Goal: Find specific page/section: Find specific page/section

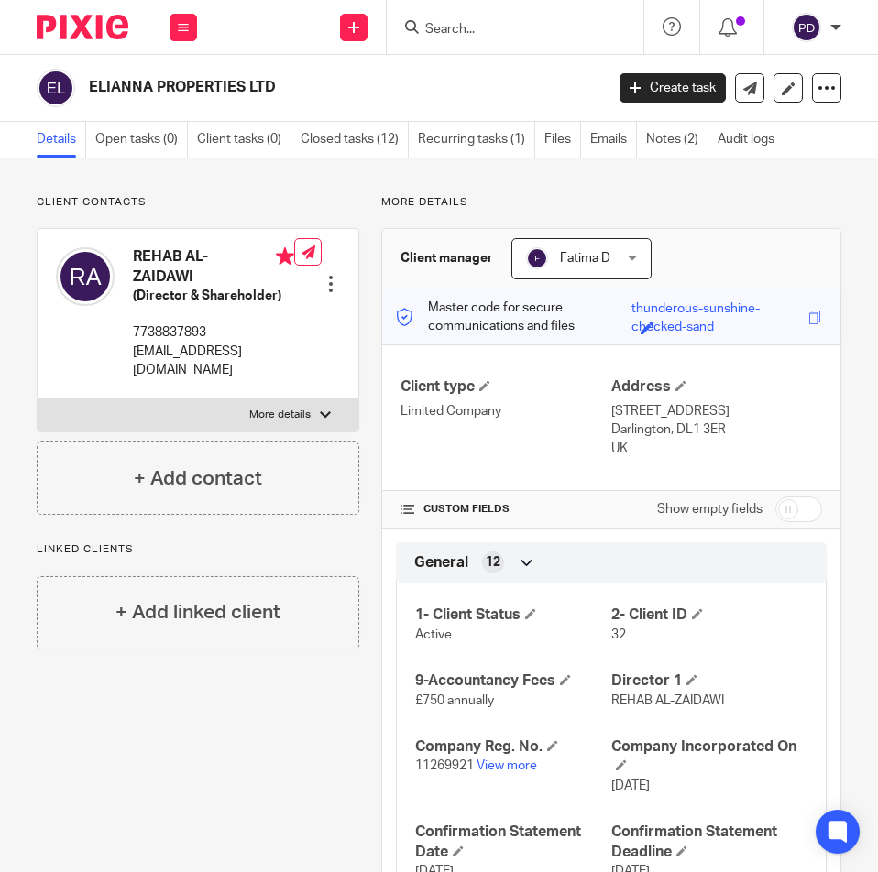
click at [466, 34] on input "Search" at bounding box center [505, 30] width 165 height 16
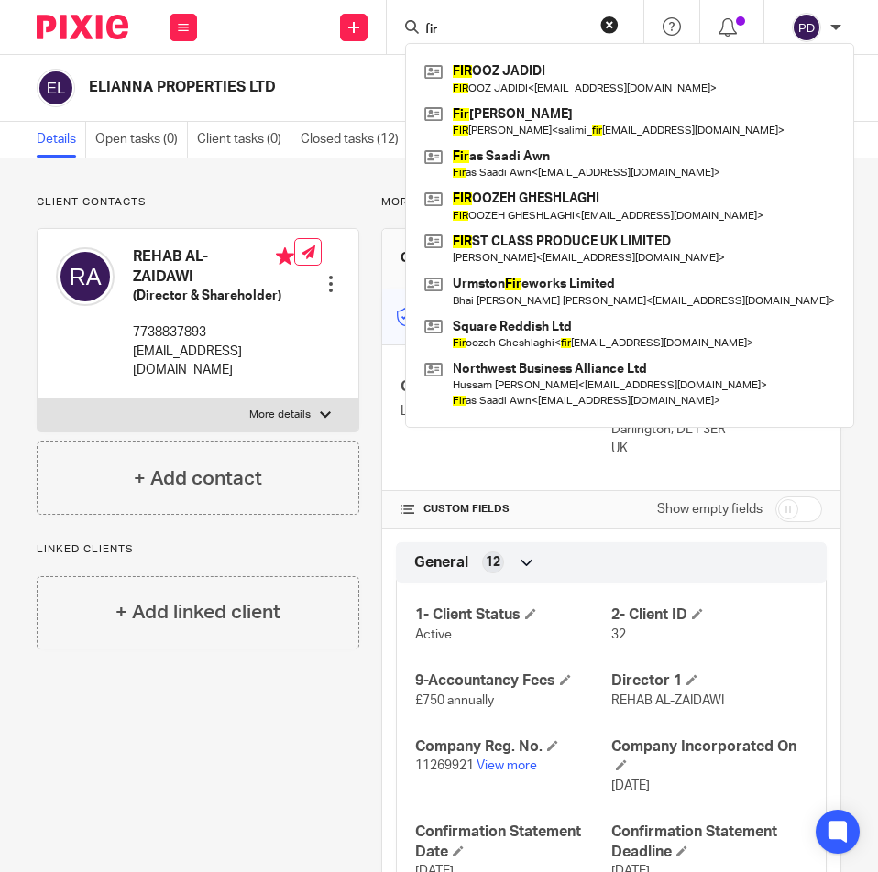
type input "fir"
click at [611, 23] on button "reset" at bounding box center [609, 25] width 18 height 18
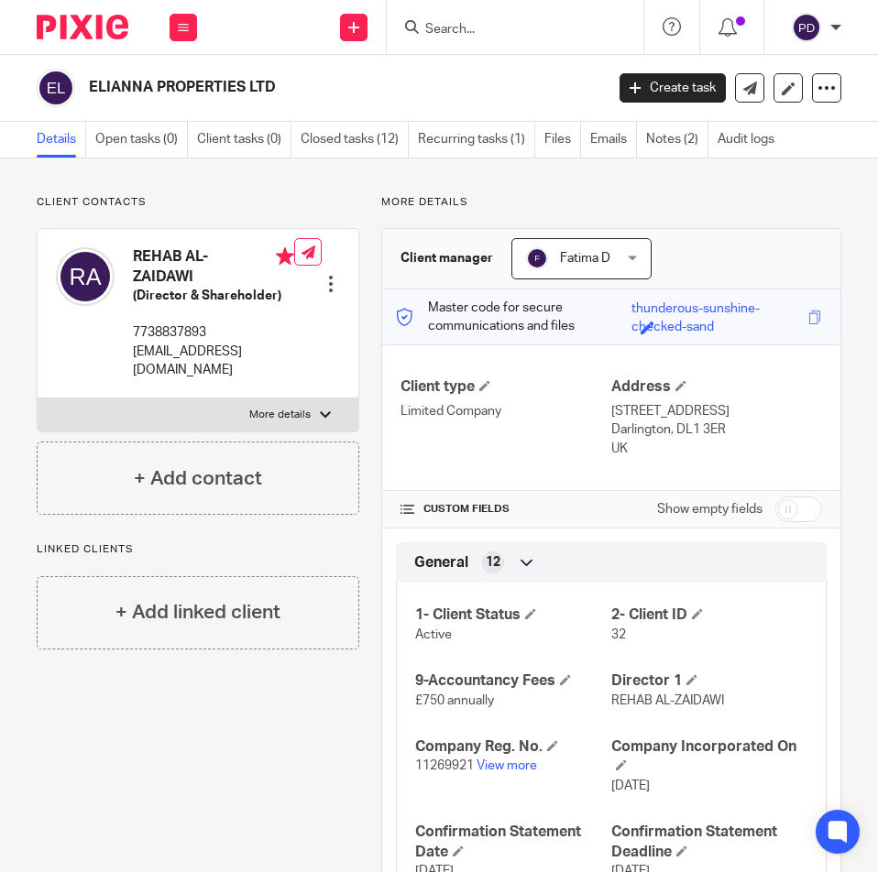
click at [497, 32] on input "Search" at bounding box center [505, 30] width 165 height 16
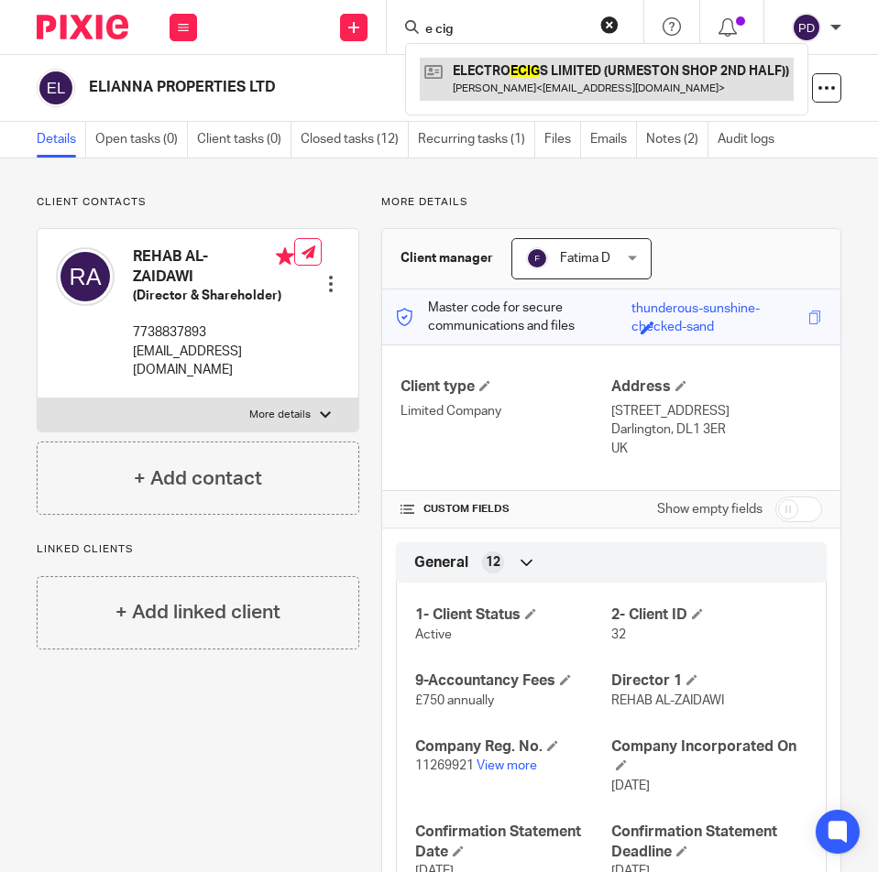
type input "e cig"
click at [519, 83] on link at bounding box center [607, 79] width 374 height 42
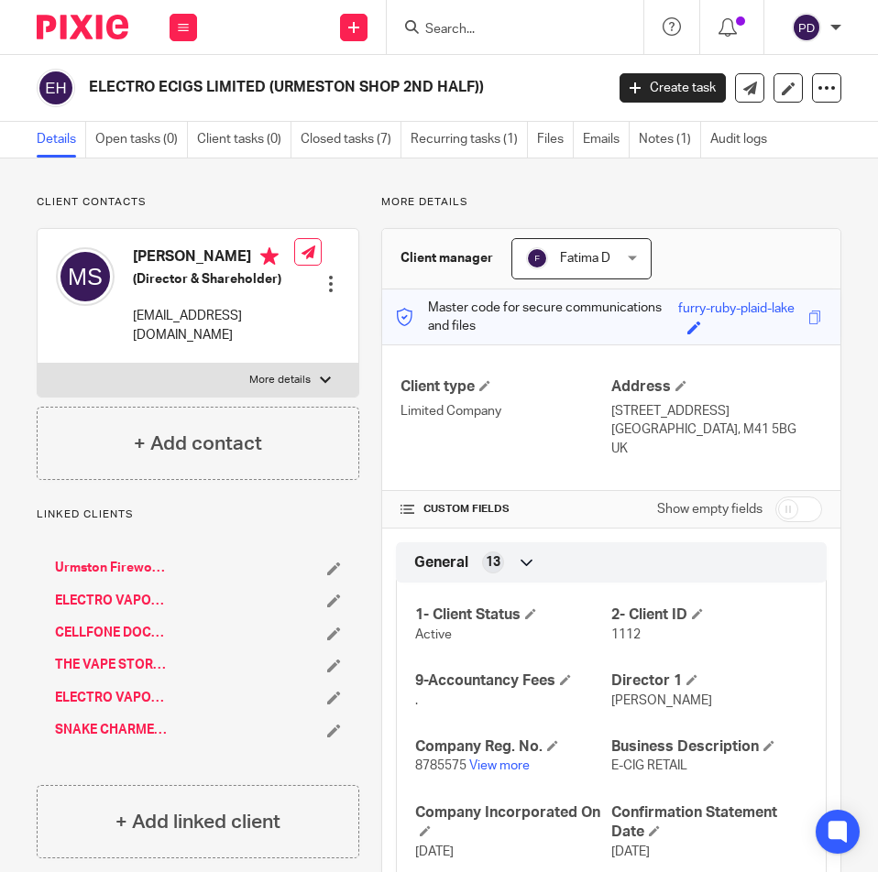
click at [104, 577] on link "Urmston Fireworks Limited" at bounding box center [112, 568] width 115 height 18
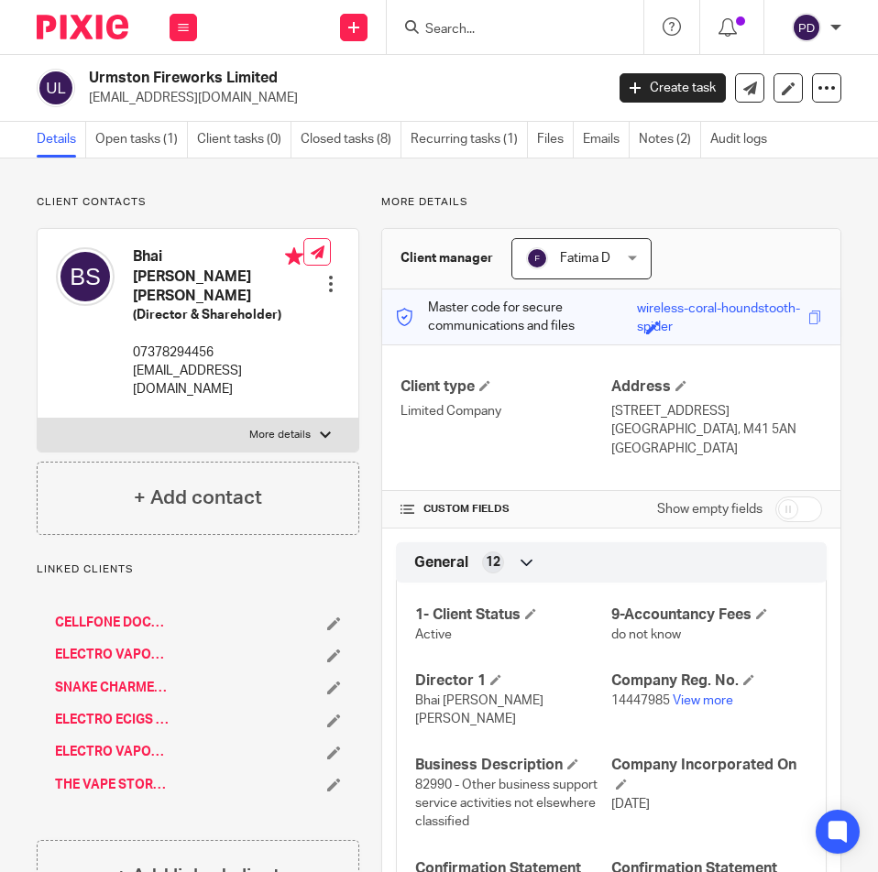
click at [138, 743] on link "ELECTRO VAPOURS LTD (CHORLTON SHOP)" at bounding box center [112, 752] width 115 height 18
click at [126, 776] on link "THE VAPE STORE (MANCHESTER) LTD" at bounding box center [112, 785] width 115 height 18
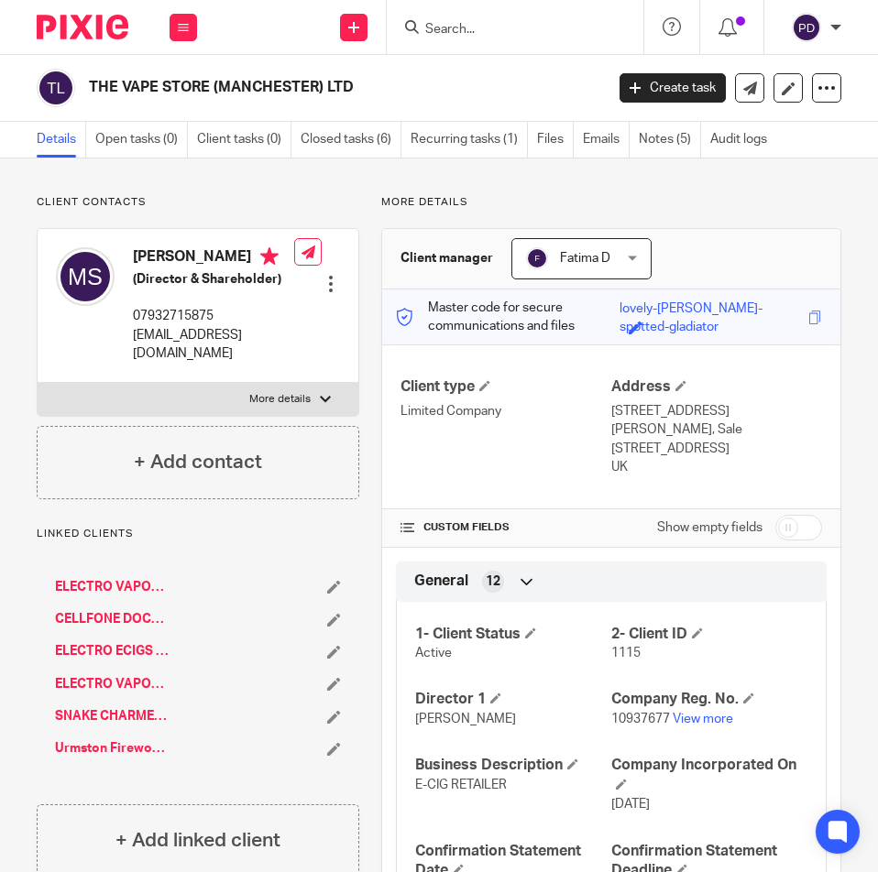
click at [85, 596] on link "ELECTRO VAPOURS LTD (CHORLTON SHOP)" at bounding box center [112, 587] width 115 height 18
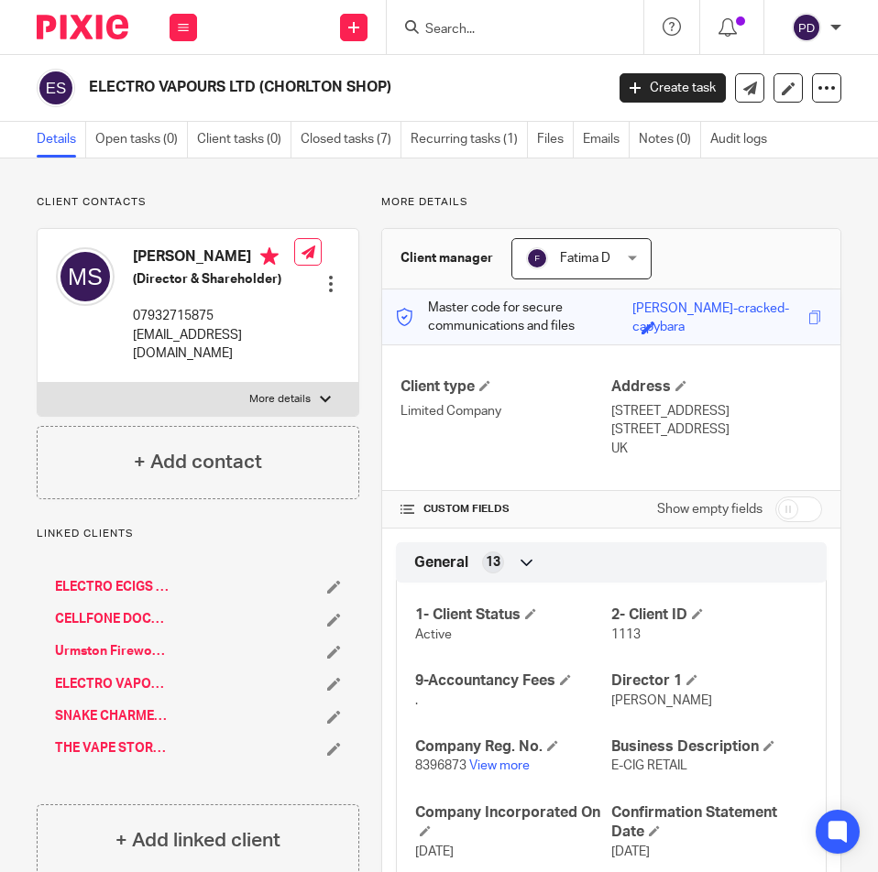
click at [452, 36] on input "Search" at bounding box center [505, 30] width 165 height 16
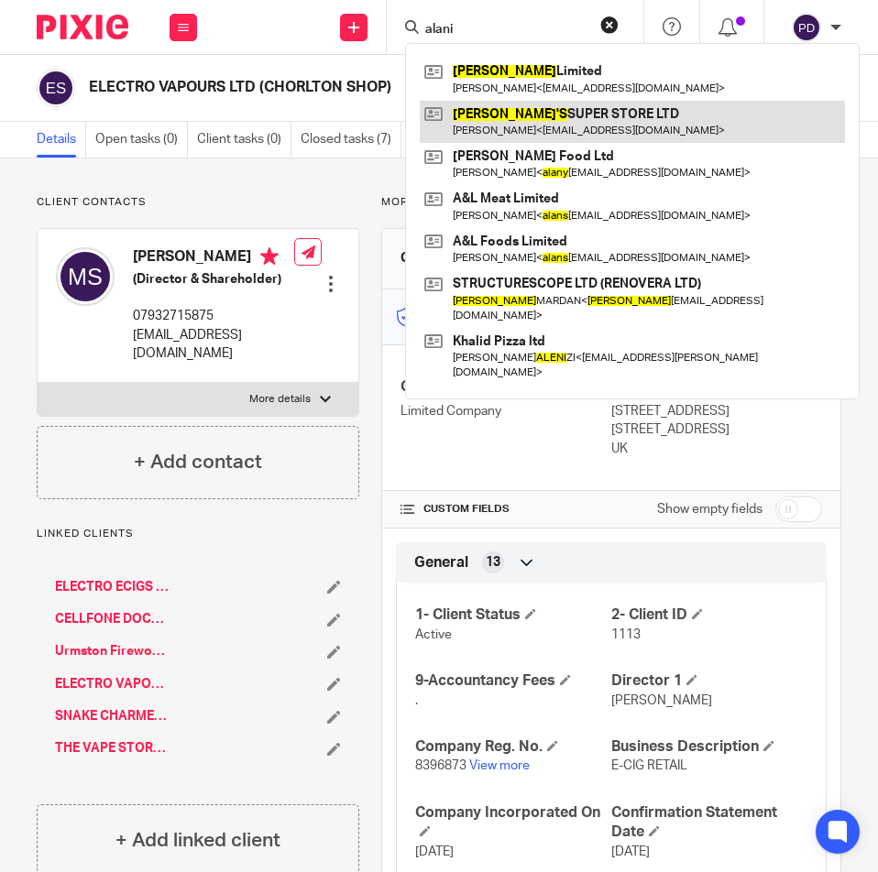
type input "alani"
click at [475, 107] on link at bounding box center [632, 122] width 425 height 42
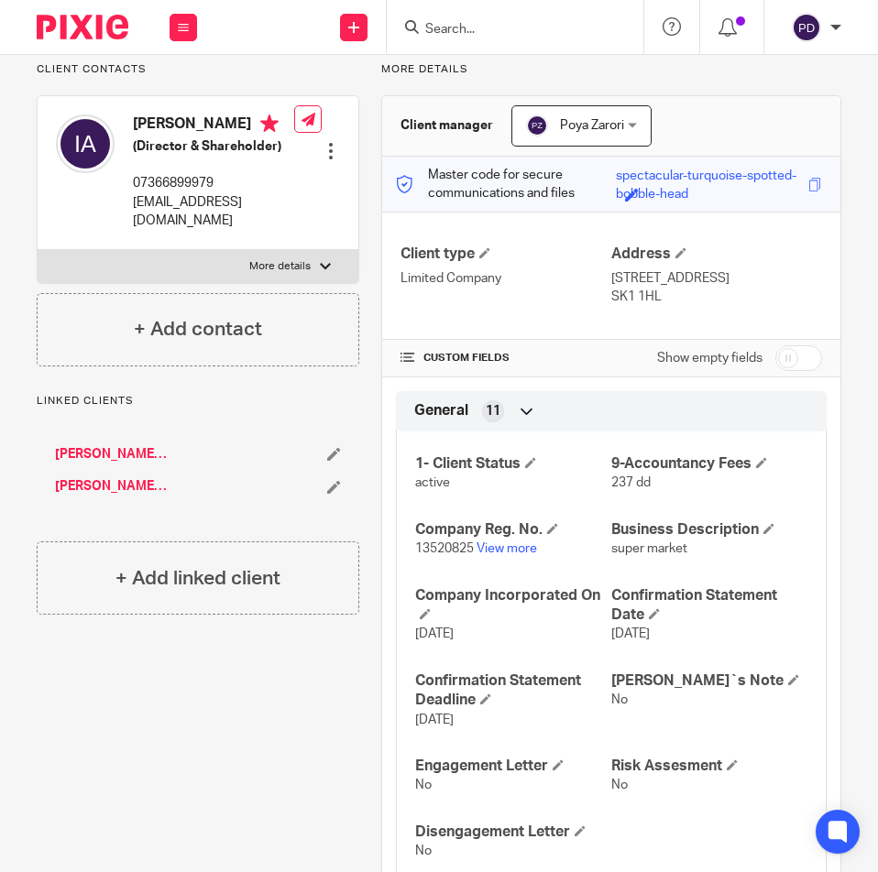
scroll to position [92, 0]
